Goal: Book appointment/travel/reservation

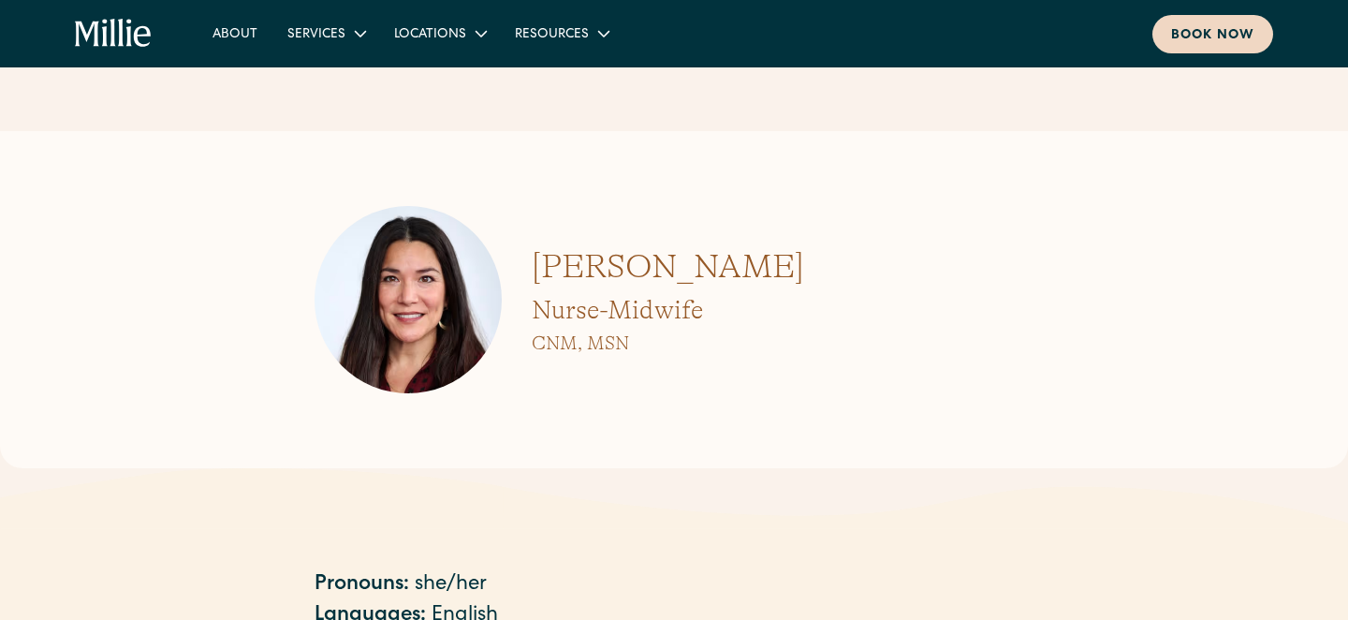
click at [1206, 42] on div "Book now" at bounding box center [1212, 36] width 83 height 20
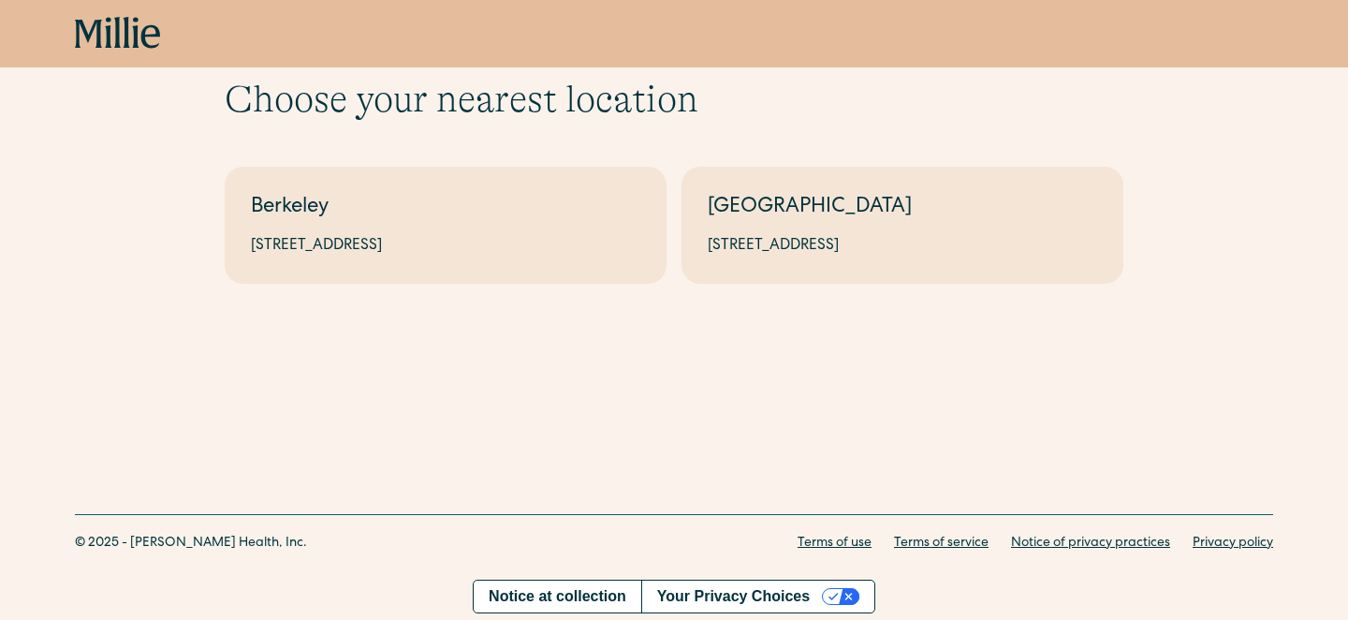
scroll to position [74, 0]
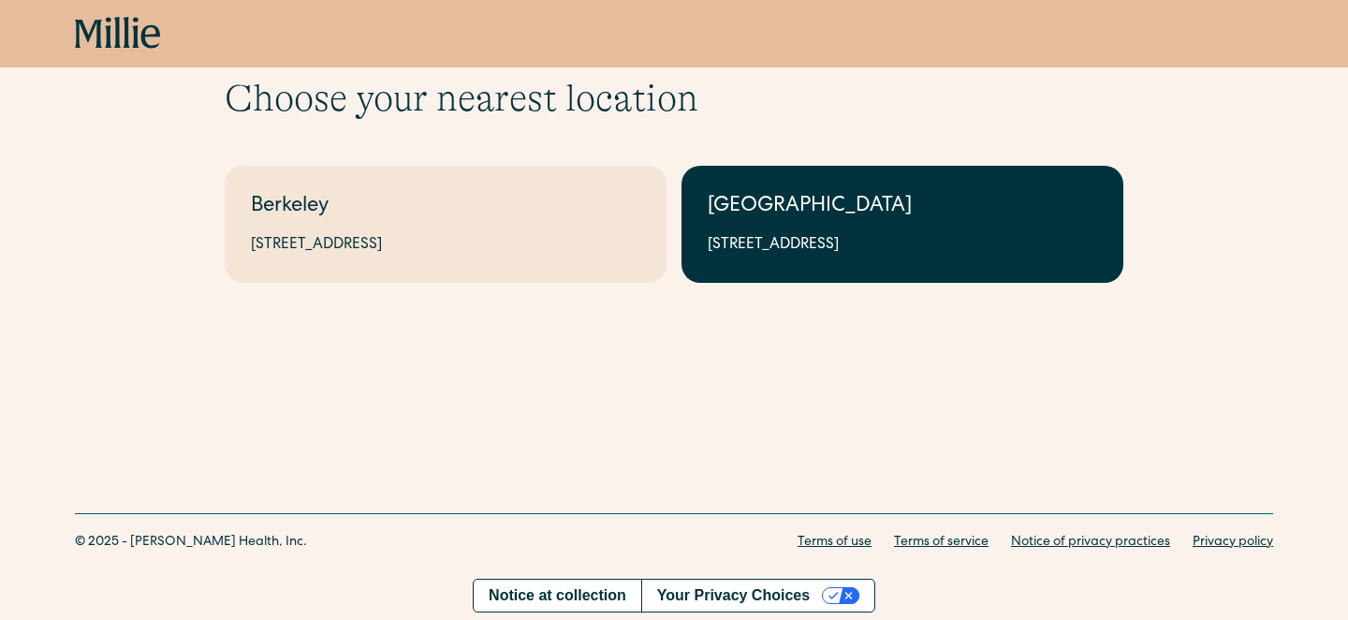
click at [913, 217] on div "[GEOGRAPHIC_DATA]" at bounding box center [902, 207] width 389 height 31
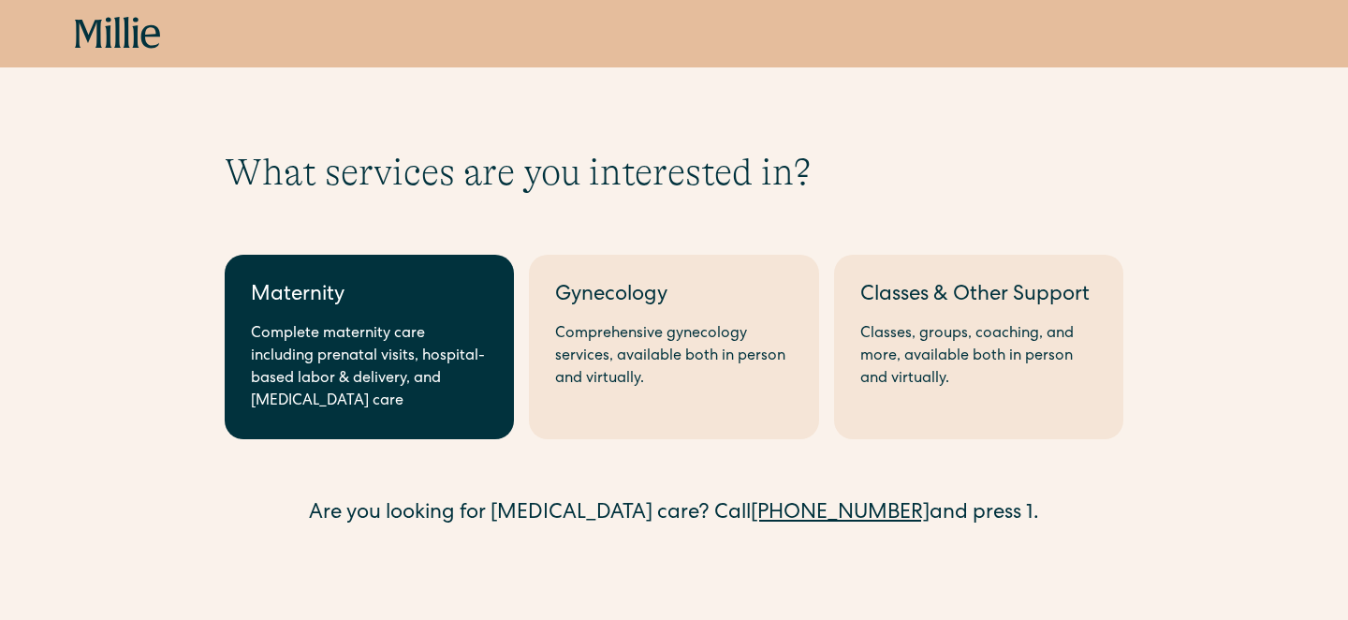
click at [421, 371] on div "Complete maternity care including prenatal visits, hospital-based labor & deliv…" at bounding box center [369, 368] width 237 height 90
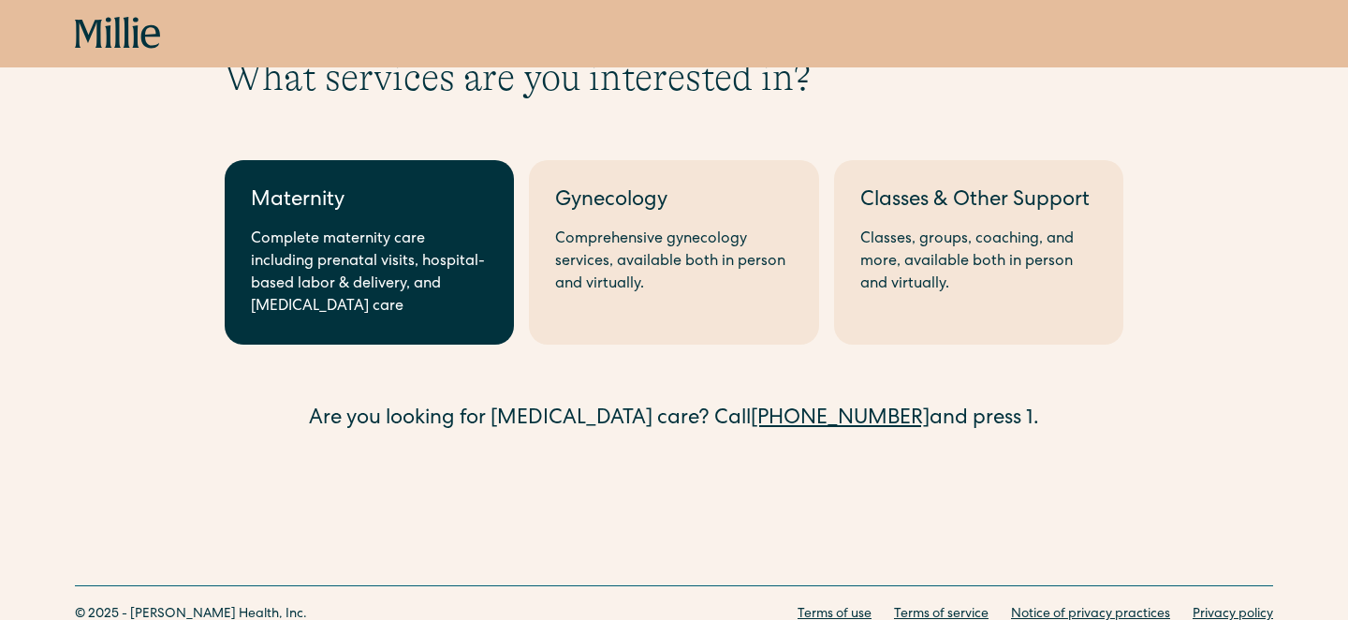
scroll to position [91, 0]
click at [389, 226] on link "Maternity Complete maternity care including prenatal visits, hospital-based lab…" at bounding box center [369, 251] width 289 height 184
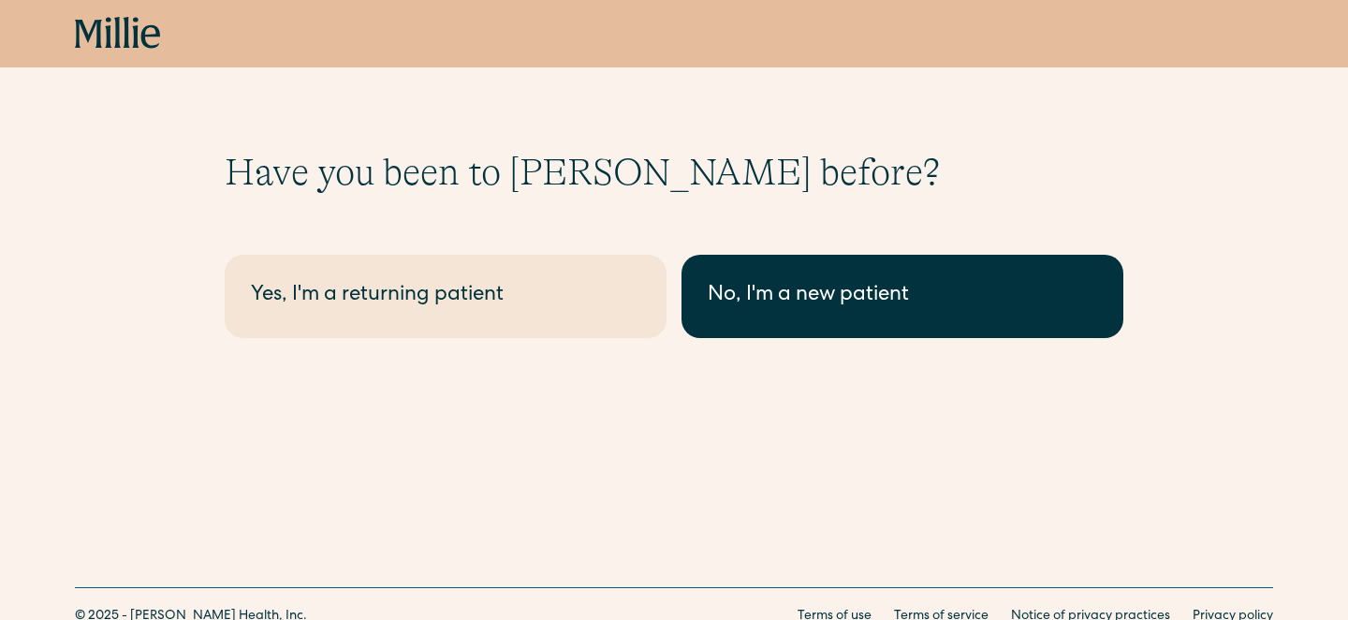
click at [789, 295] on div "No, I'm a new patient" at bounding box center [902, 296] width 389 height 31
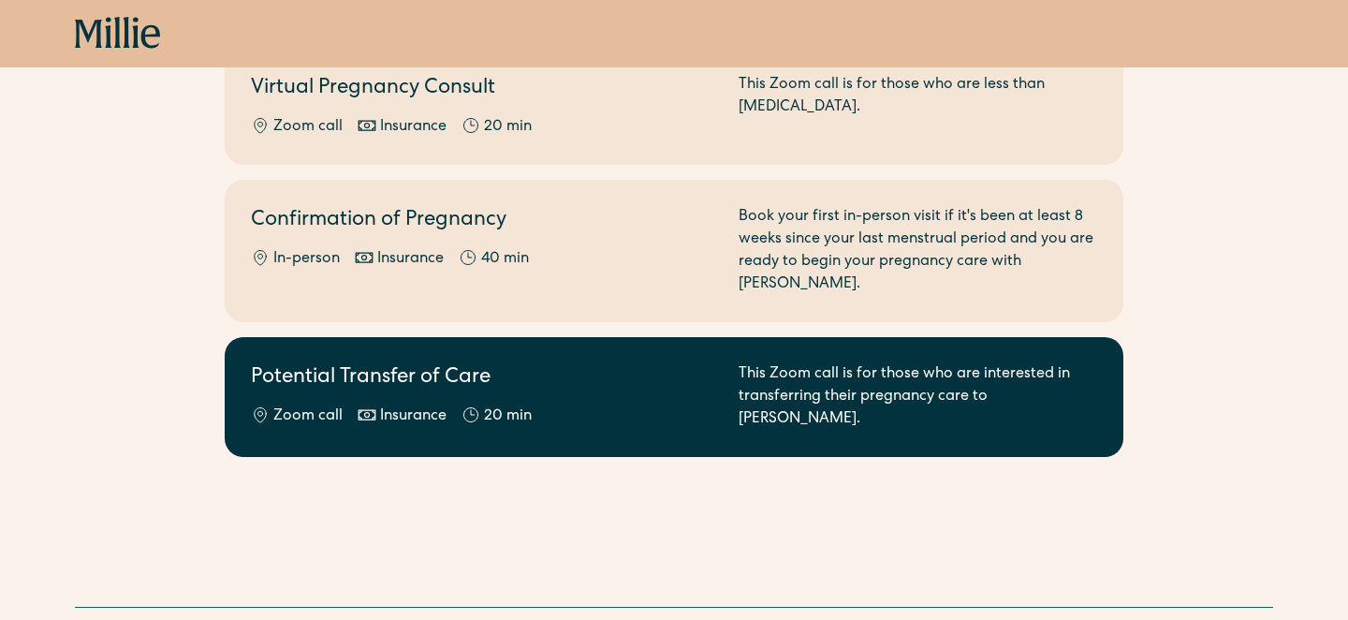
scroll to position [448, 0]
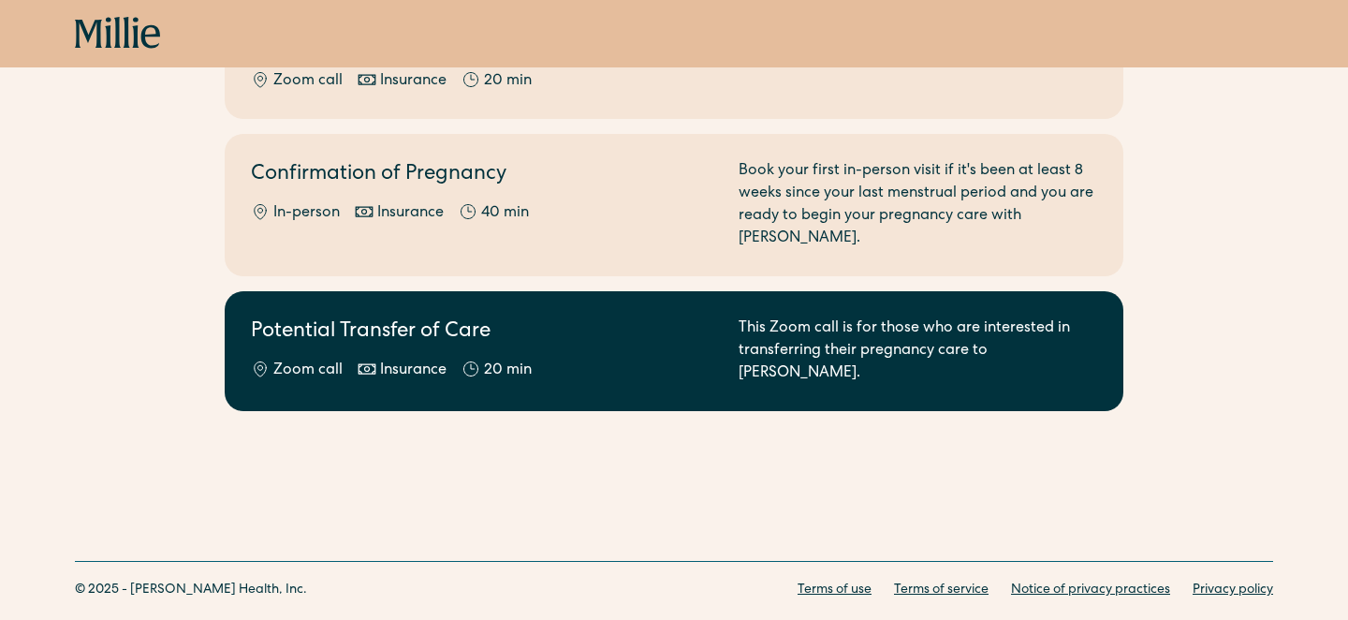
click at [628, 359] on div "Zoom call Insurance 20 min" at bounding box center [483, 370] width 465 height 22
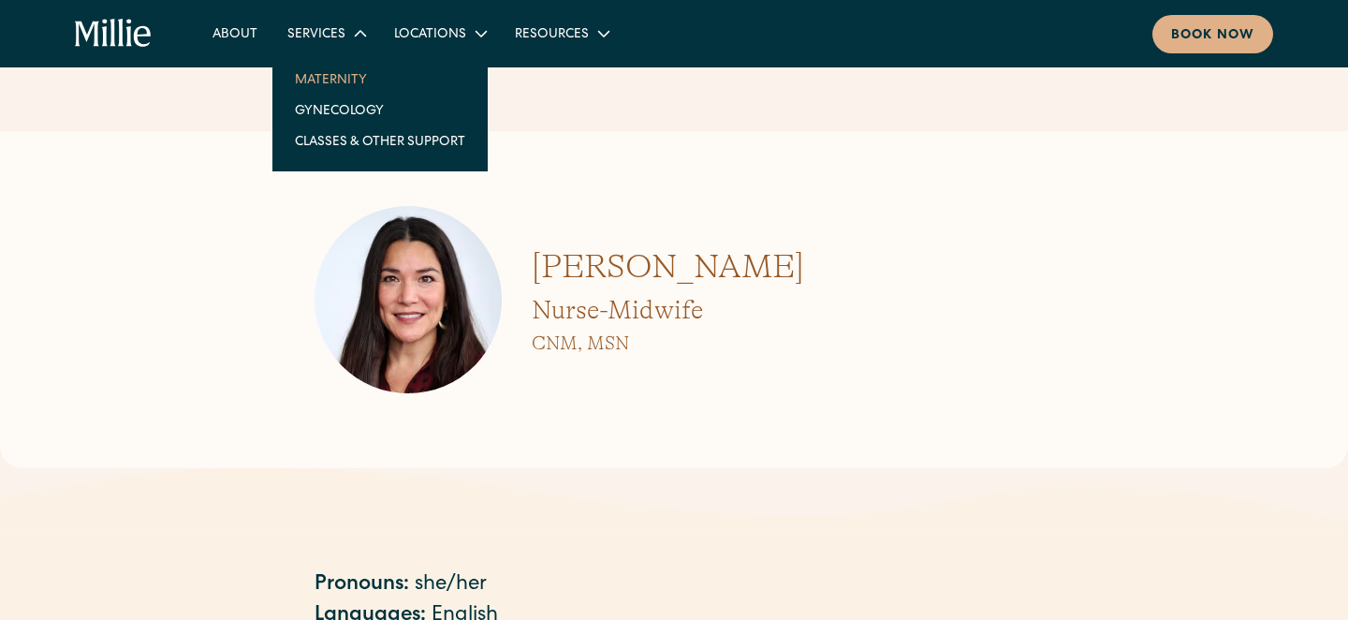
click at [335, 80] on link "Maternity" at bounding box center [380, 79] width 200 height 31
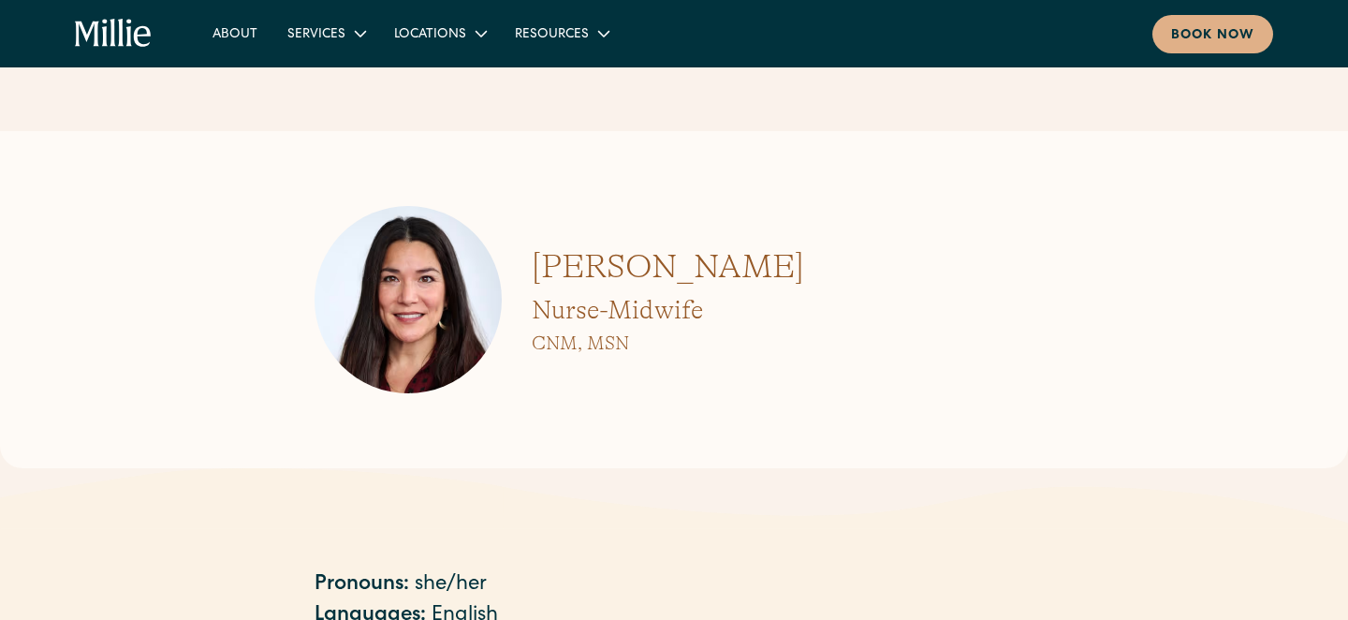
click at [358, 579] on strong "Pronouns:" at bounding box center [361, 585] width 95 height 21
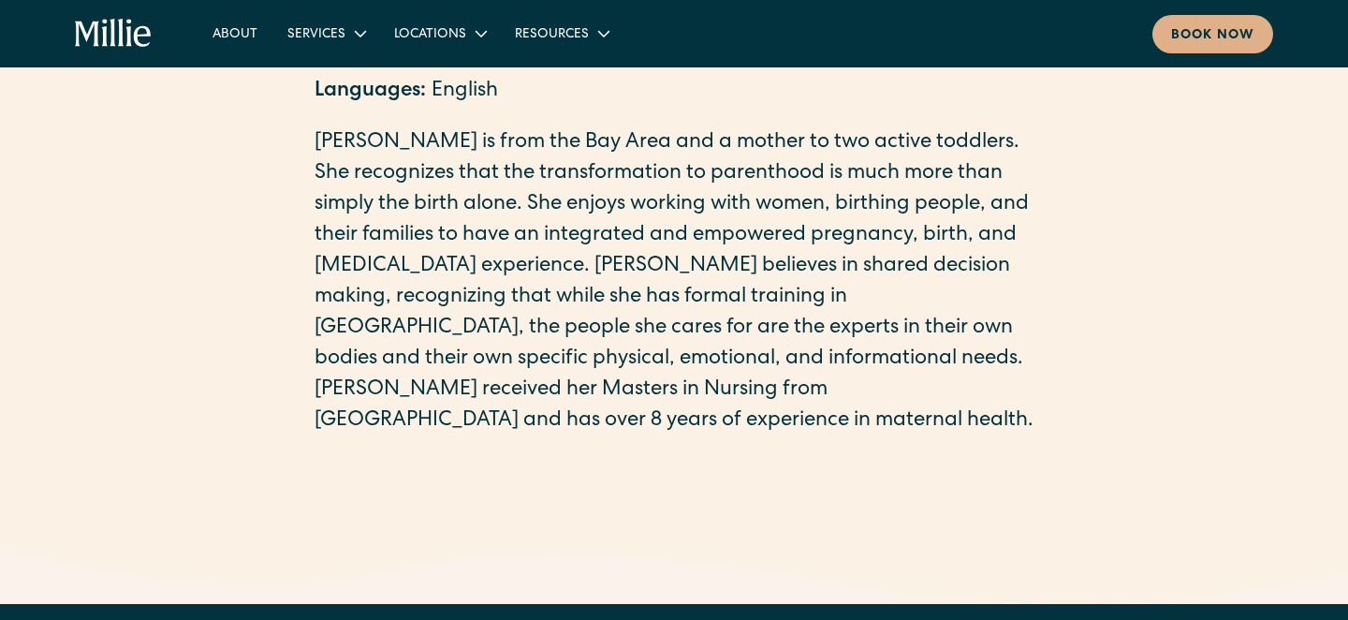
scroll to position [526, 0]
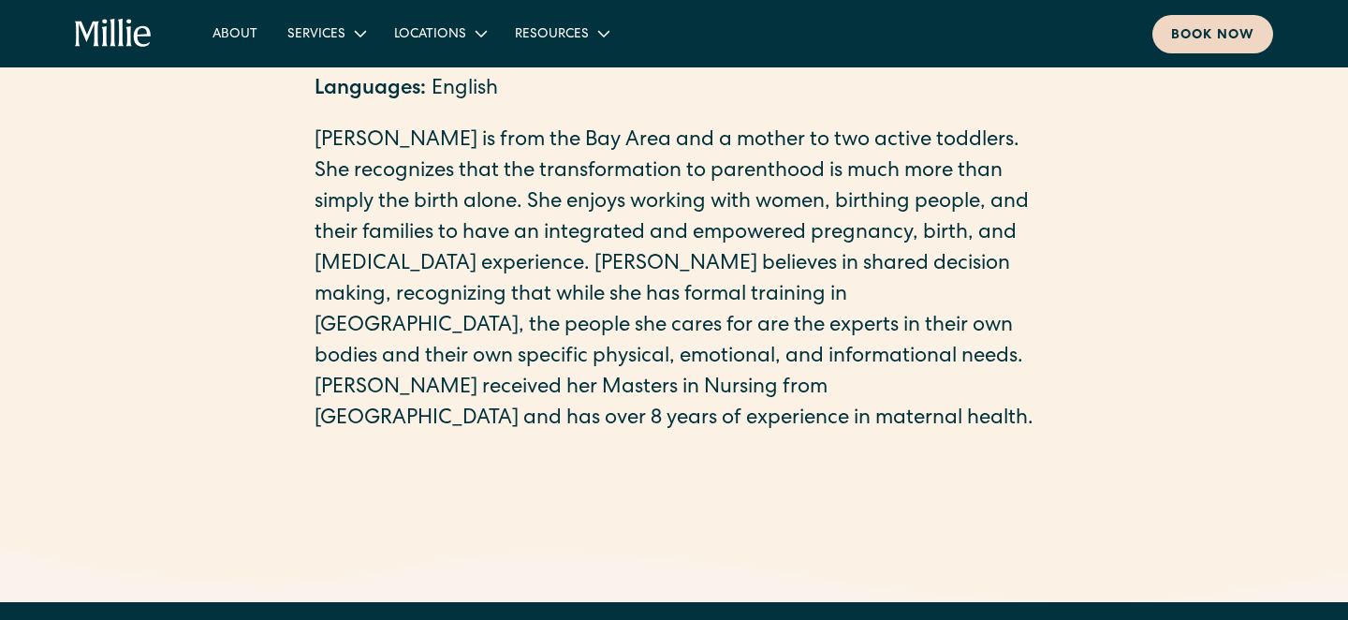
click at [1227, 33] on div "Book now" at bounding box center [1212, 36] width 83 height 20
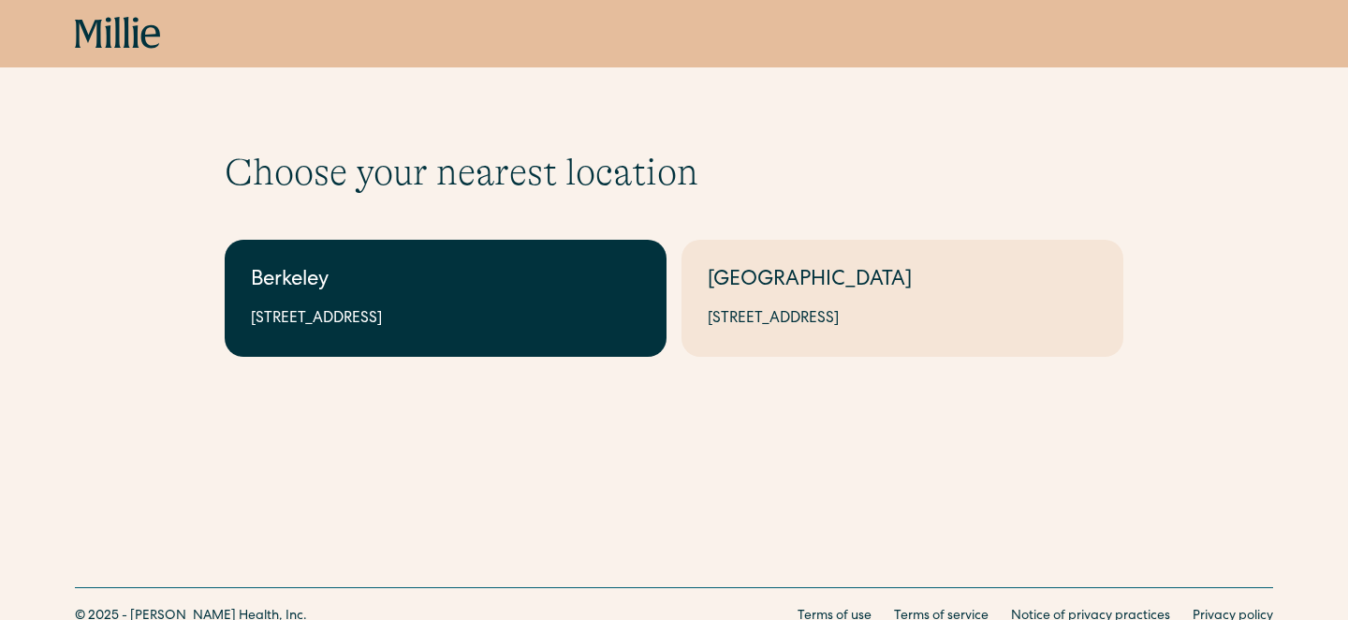
click at [440, 305] on link "Berkeley [STREET_ADDRESS]" at bounding box center [446, 298] width 442 height 117
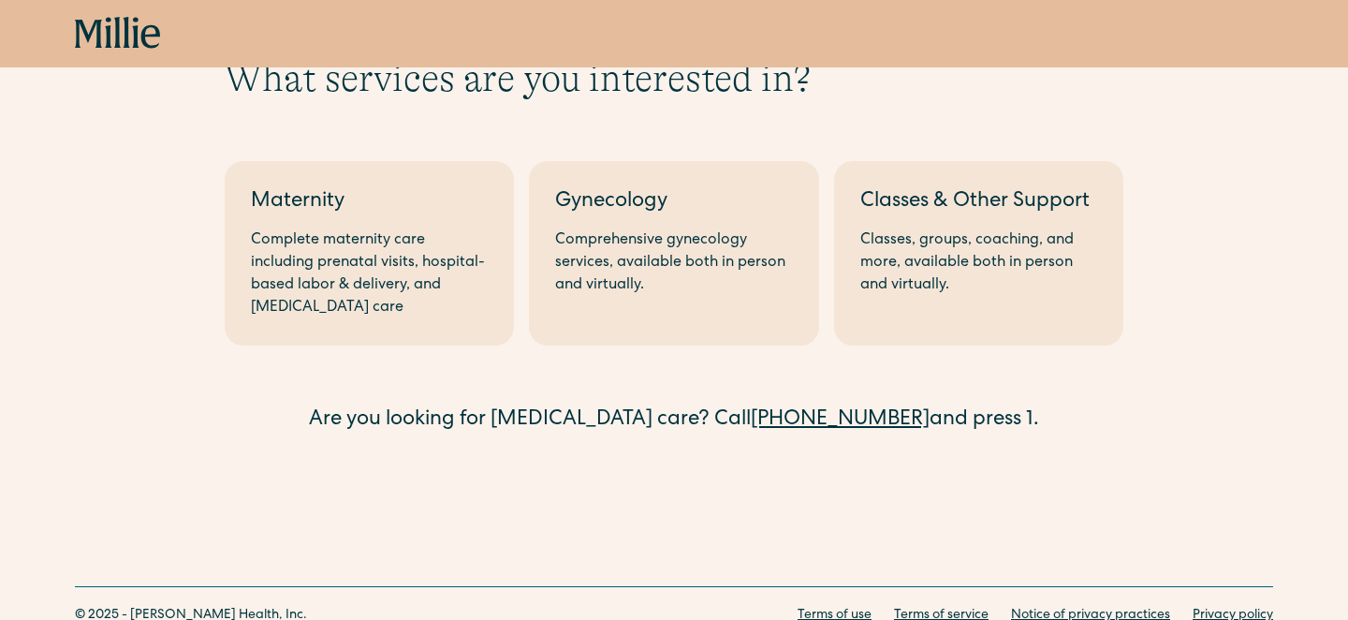
scroll to position [113, 0]
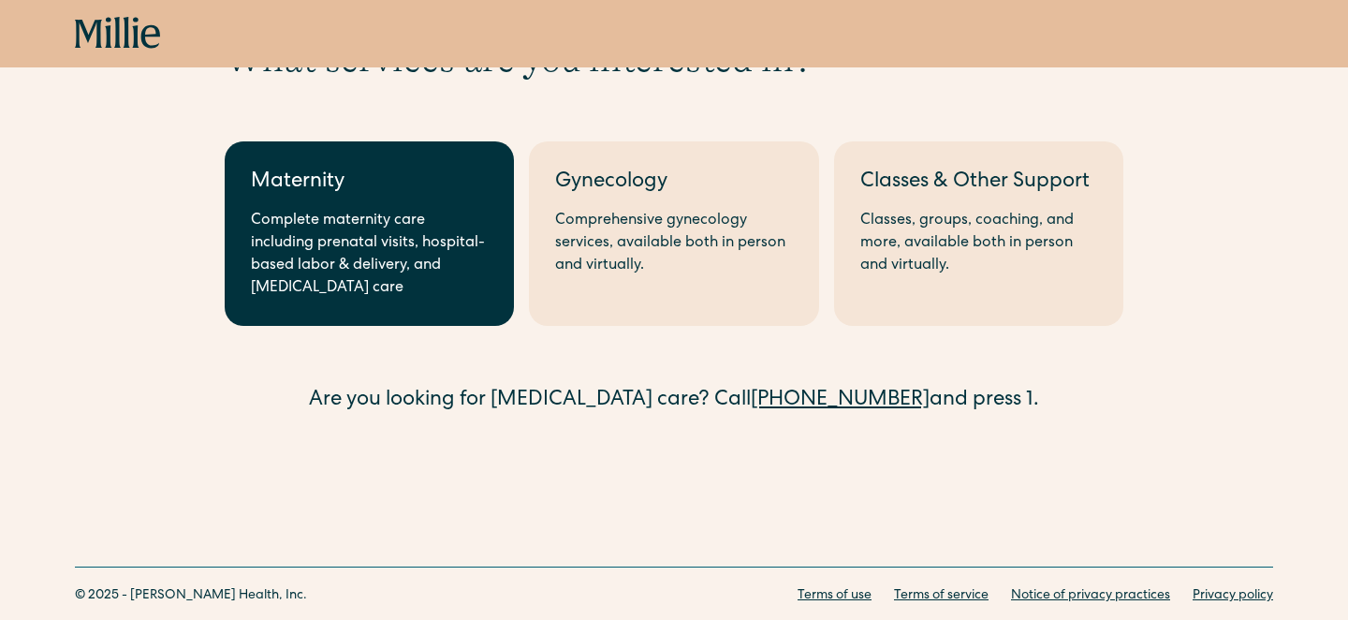
click at [358, 261] on div "Complete maternity care including prenatal visits, hospital-based labor & deliv…" at bounding box center [369, 255] width 237 height 90
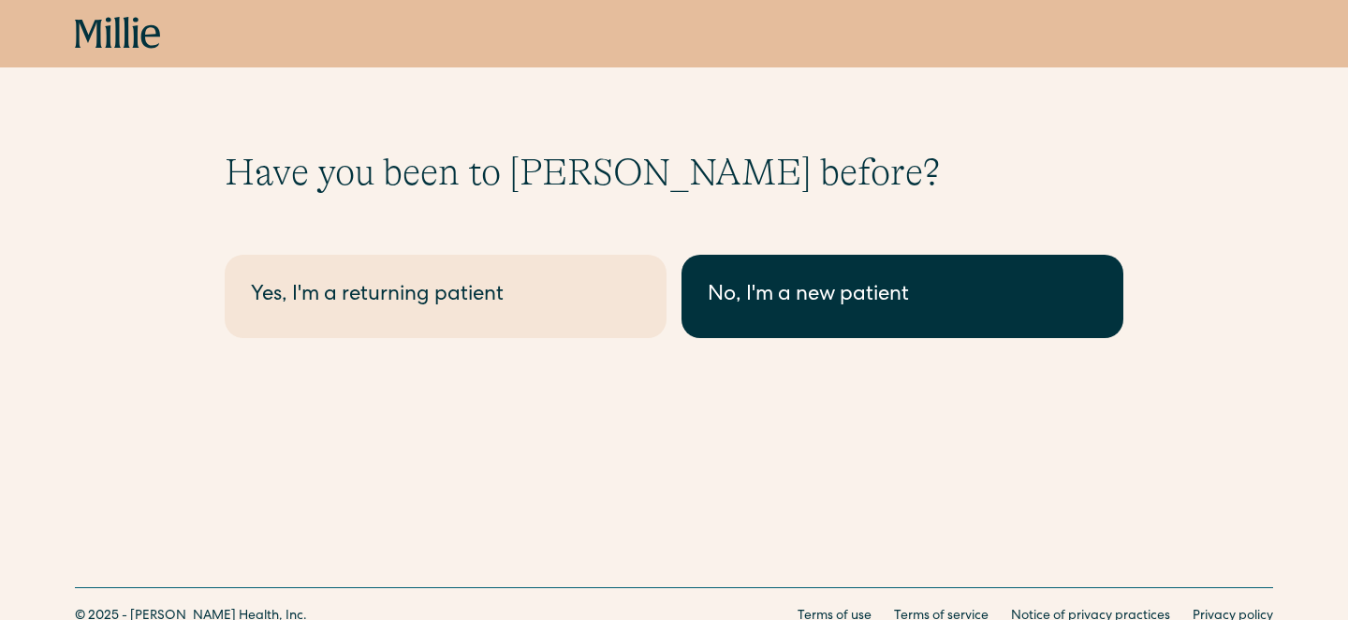
click at [771, 285] on div "No, I'm a new patient" at bounding box center [902, 296] width 389 height 31
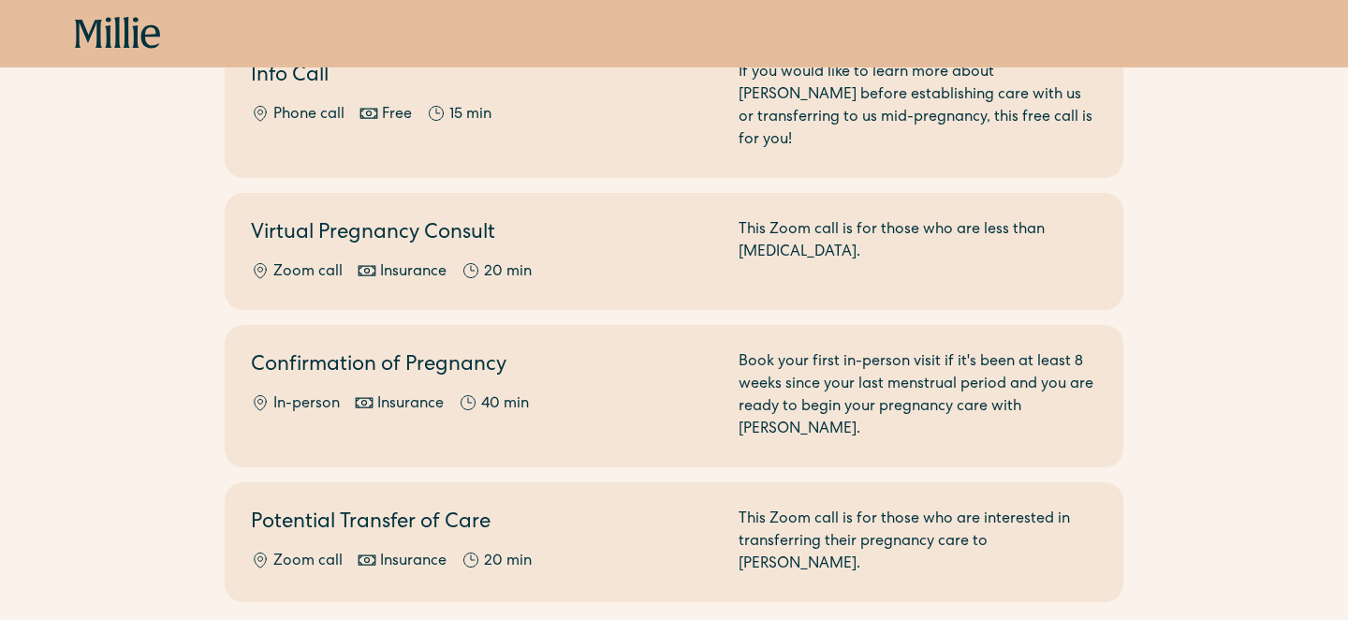
scroll to position [448, 0]
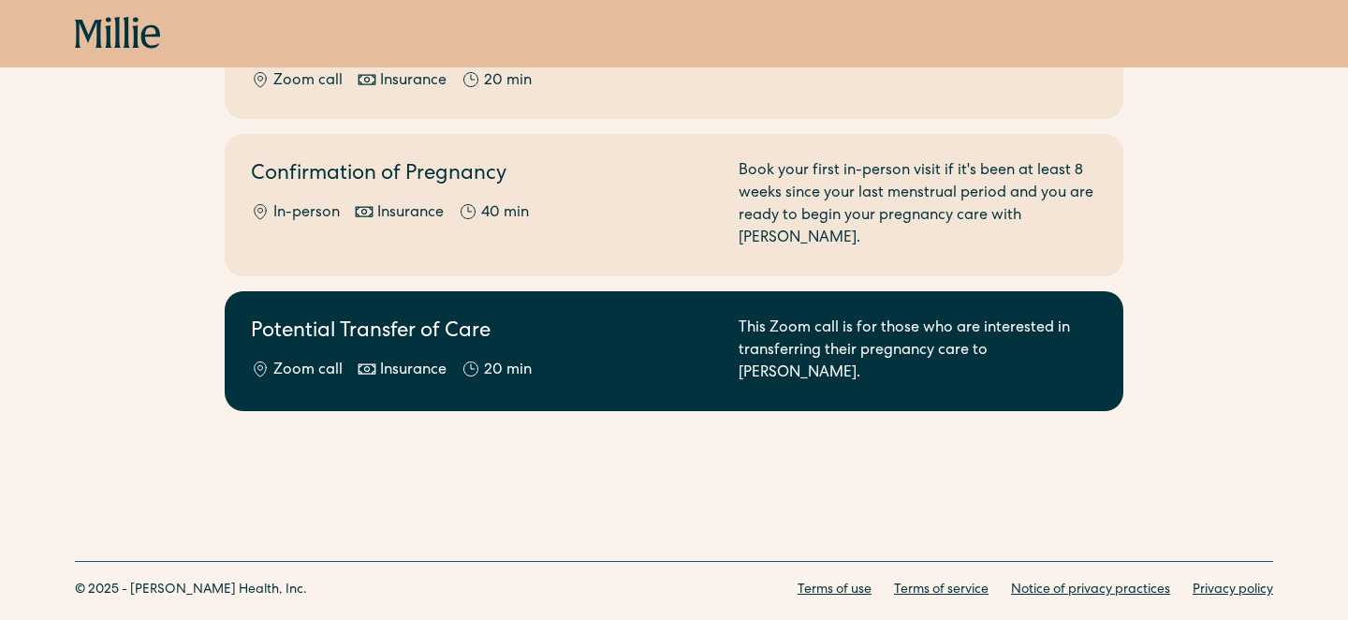
click at [516, 359] on div "20 min" at bounding box center [508, 370] width 48 height 22
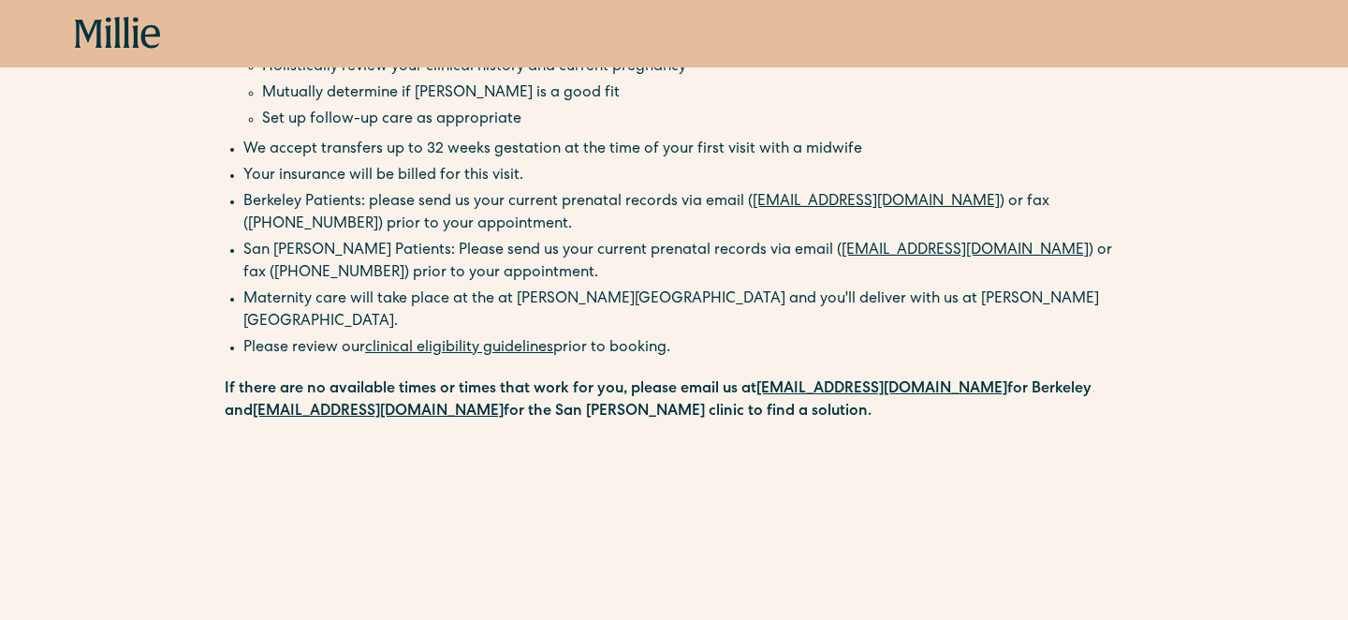
scroll to position [155, 0]
